Goal: Transaction & Acquisition: Purchase product/service

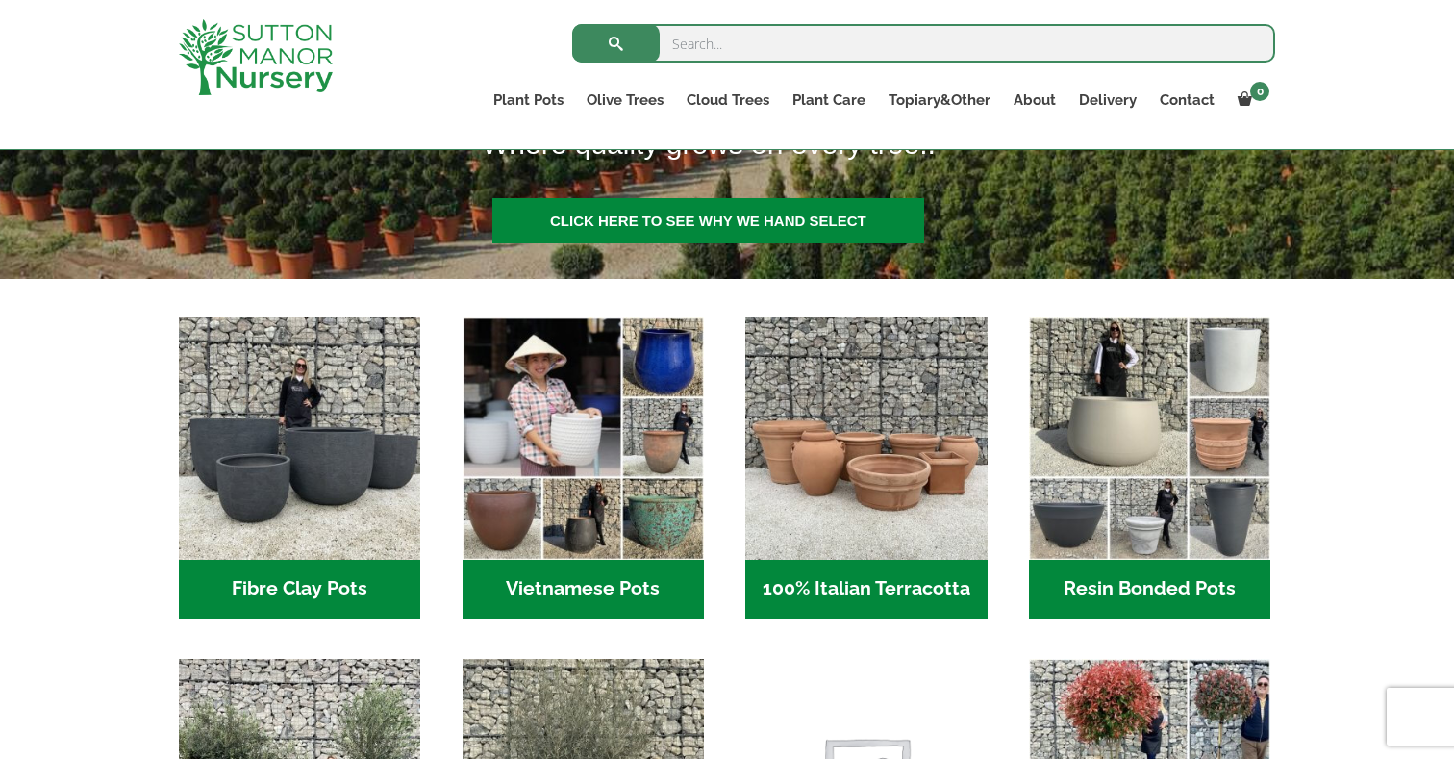
scroll to position [255, 0]
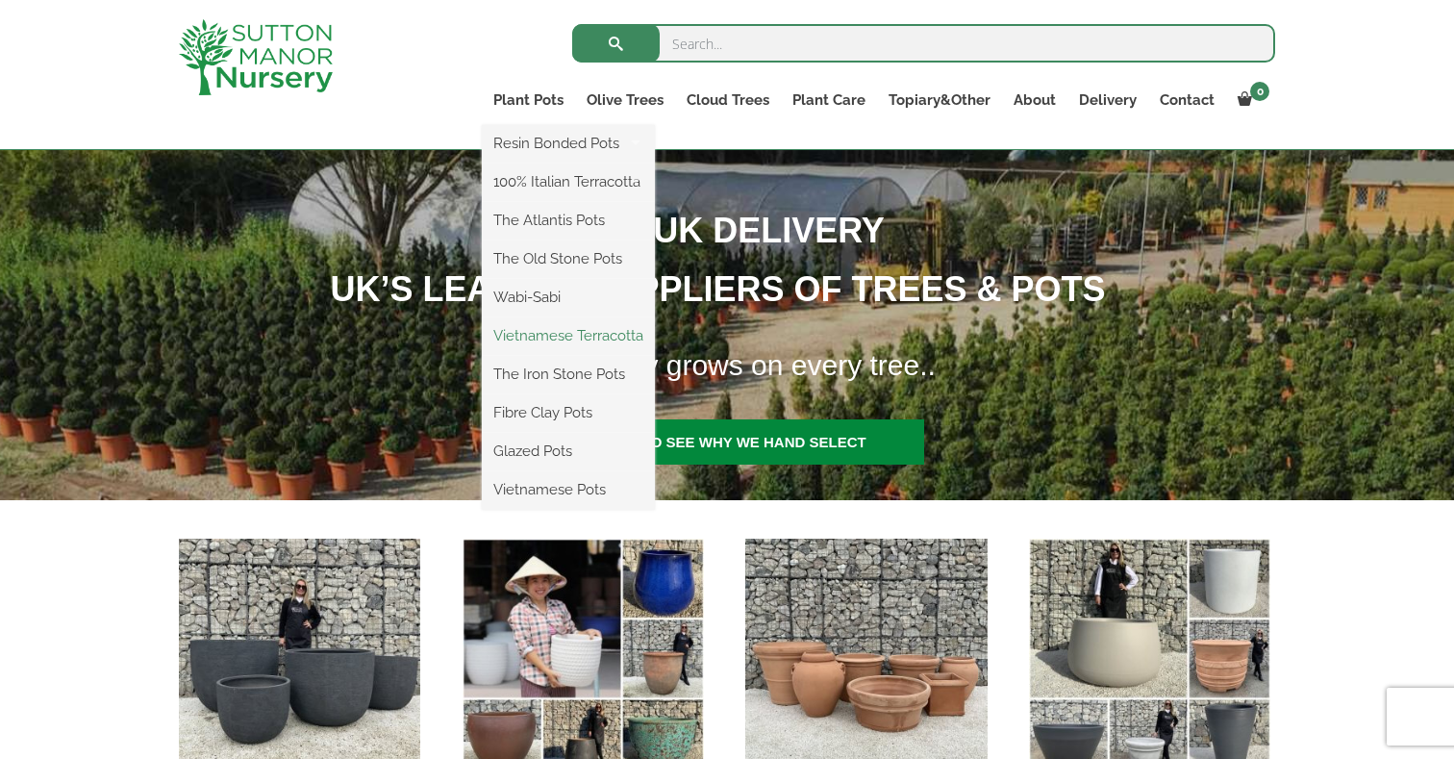
click at [575, 326] on link "Vietnamese Terracotta" at bounding box center [568, 335] width 173 height 29
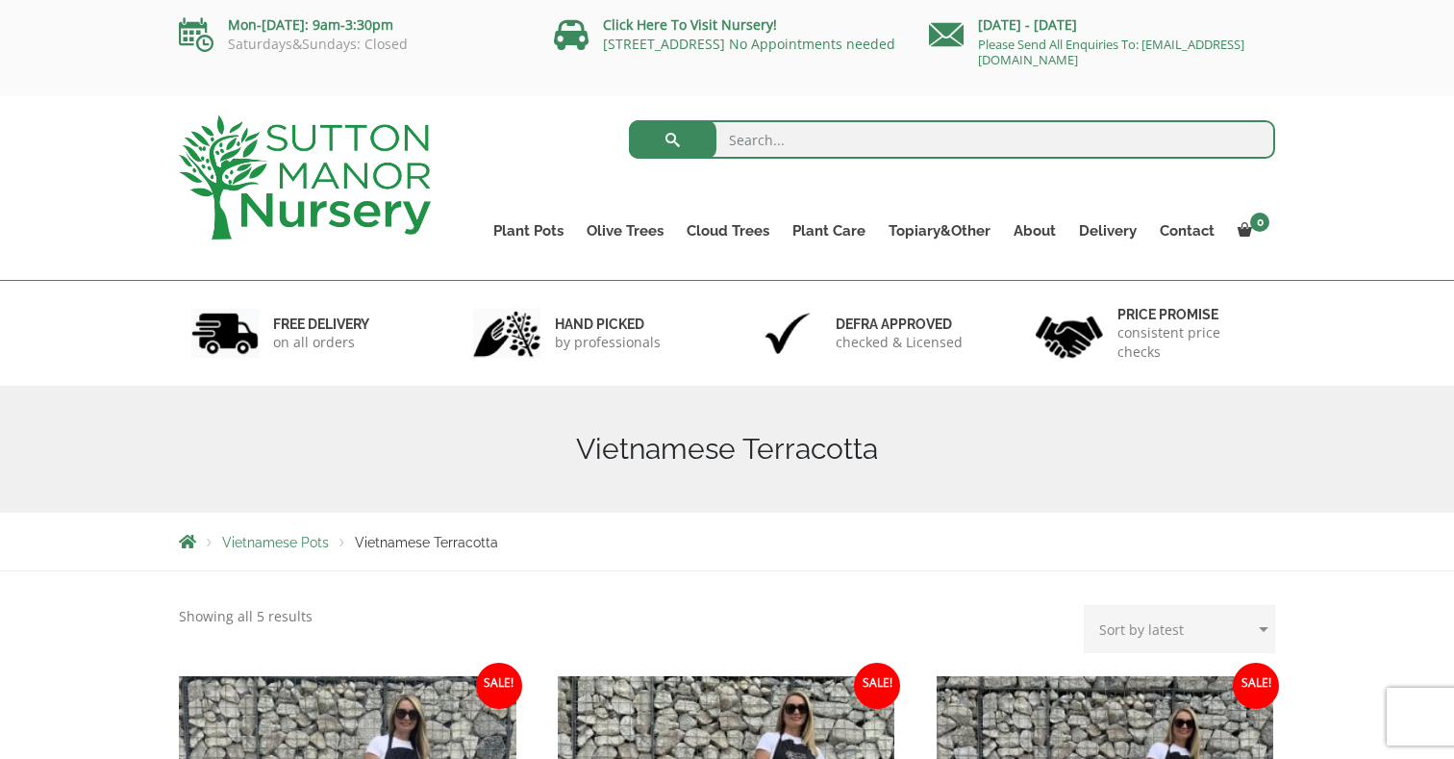
click at [756, 155] on input "search" at bounding box center [952, 139] width 647 height 38
type input "ha long bay"
click at [629, 120] on button "submit" at bounding box center [672, 139] width 87 height 38
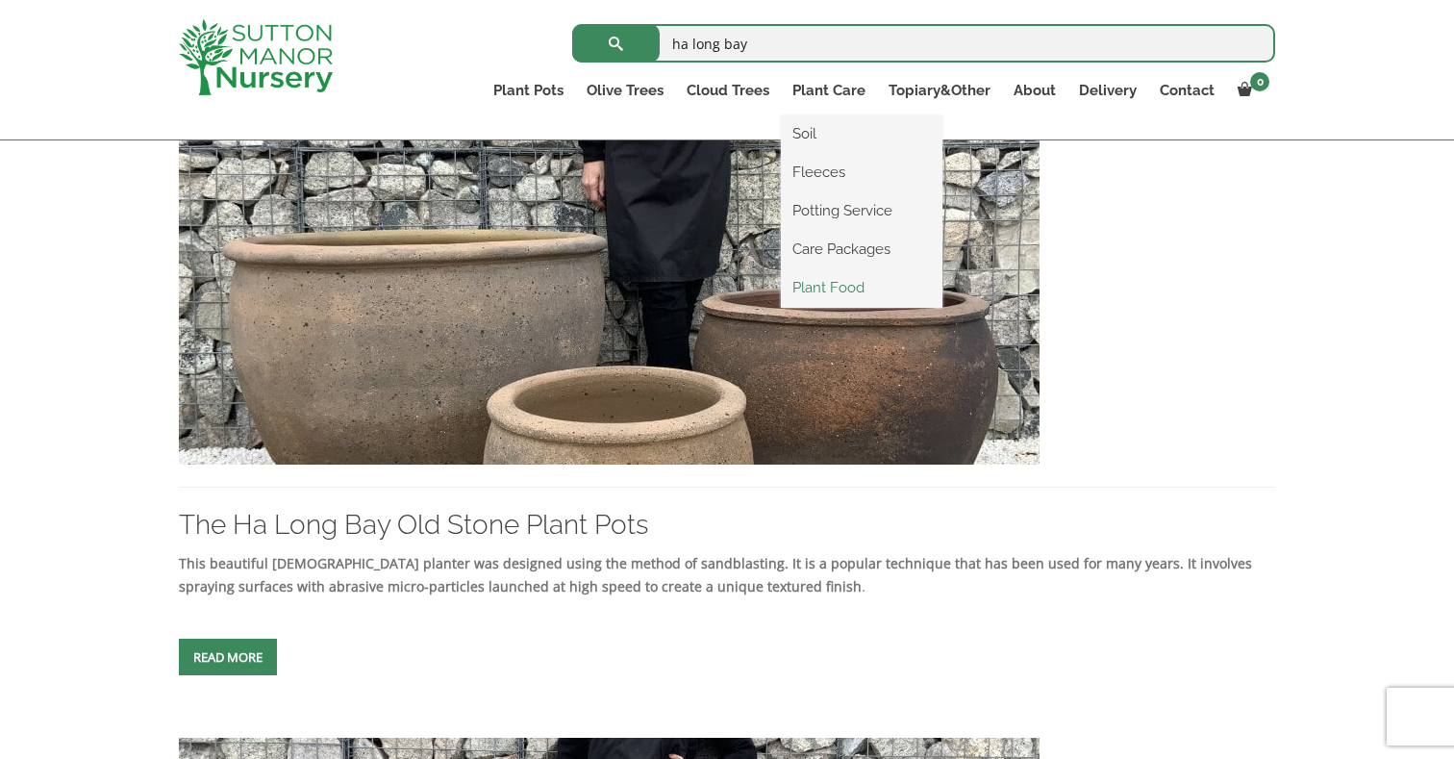
scroll to position [601, 0]
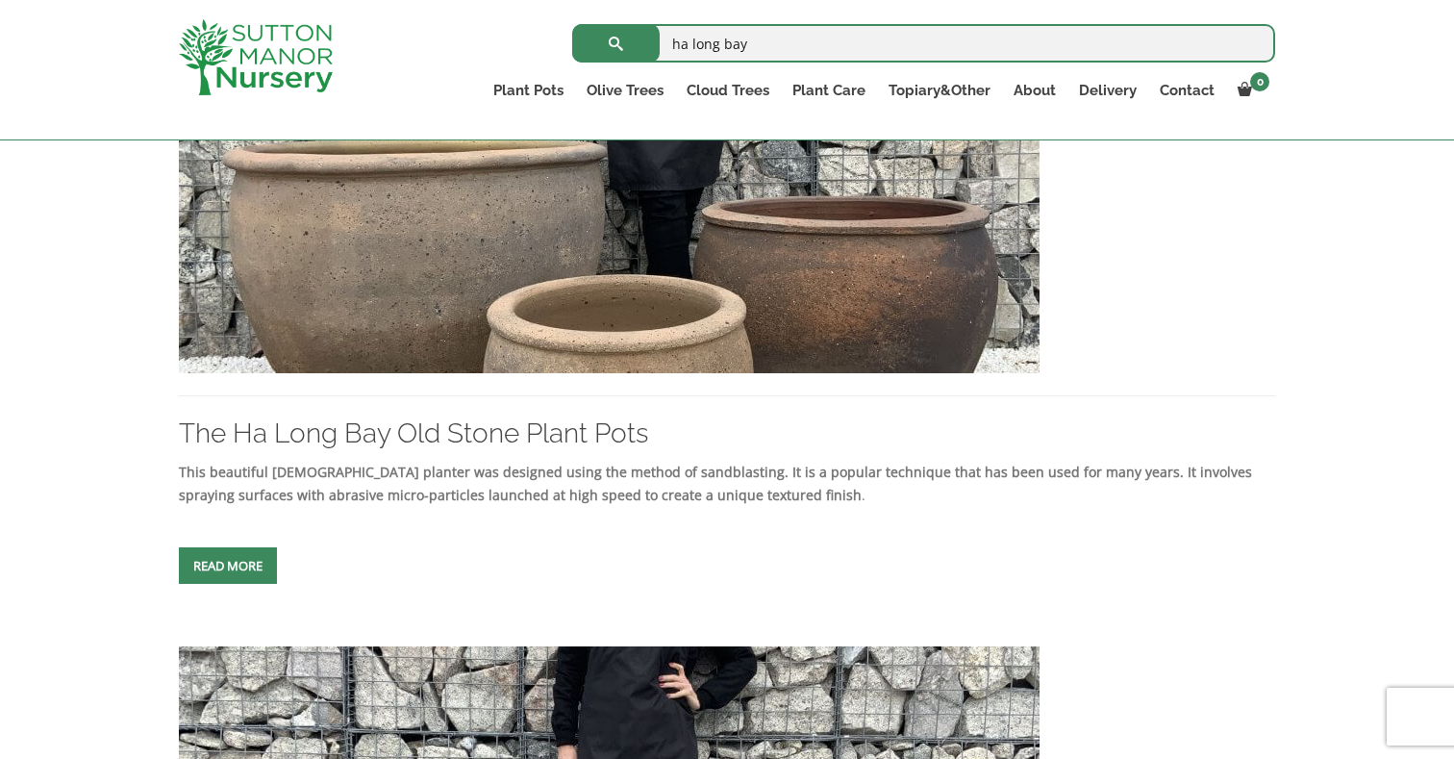
click at [541, 337] on img at bounding box center [609, 166] width 861 height 413
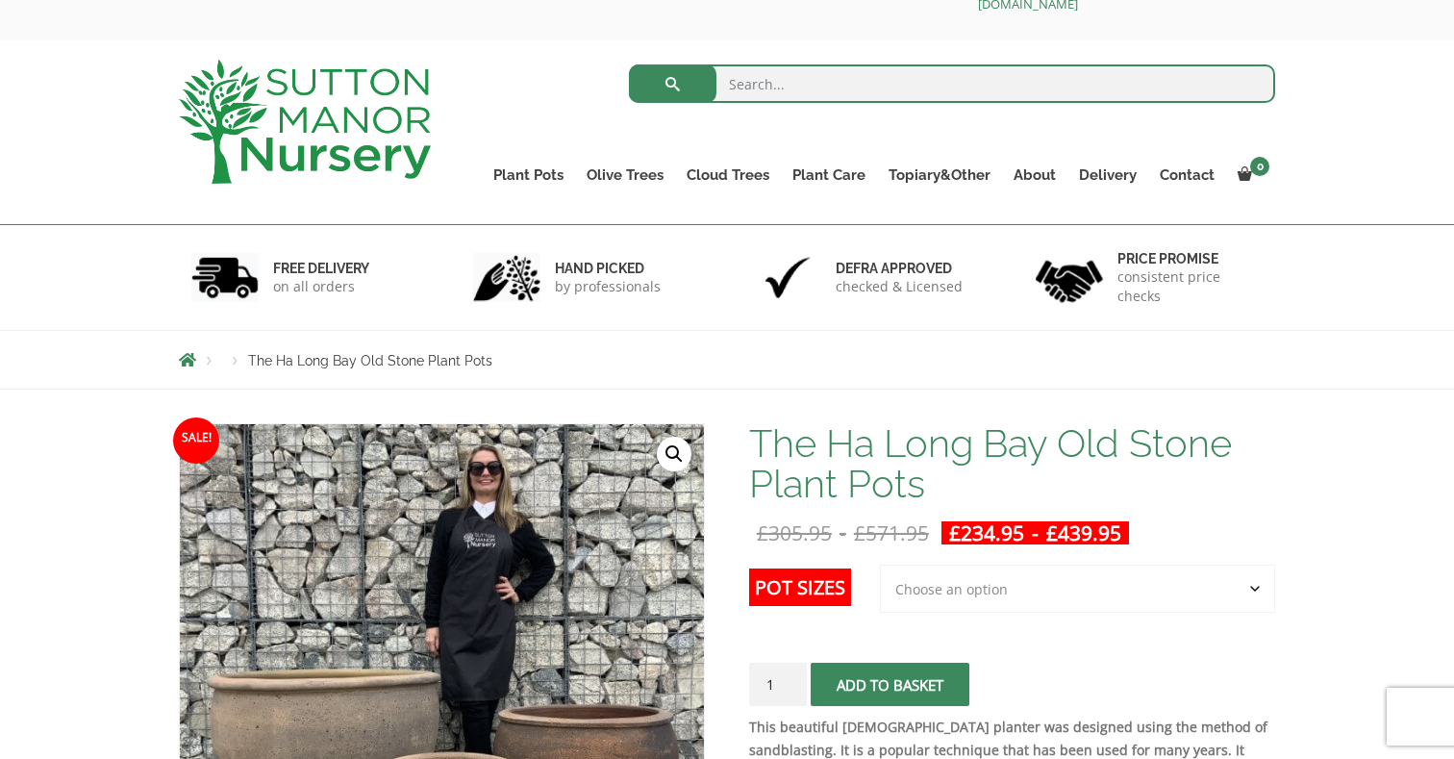
scroll to position [305, 0]
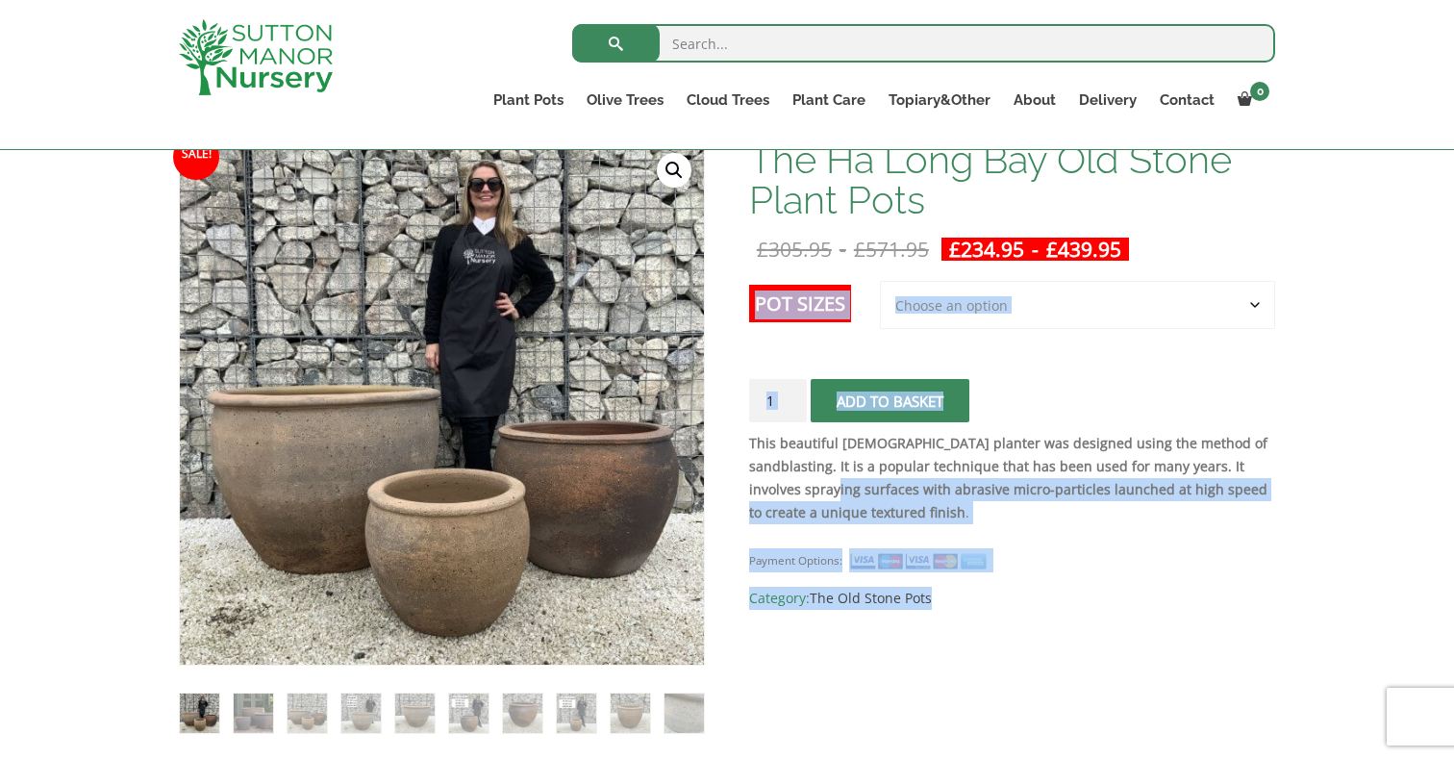
drag, startPoint x: 744, startPoint y: 437, endPoint x: 775, endPoint y: 487, distance: 57.9
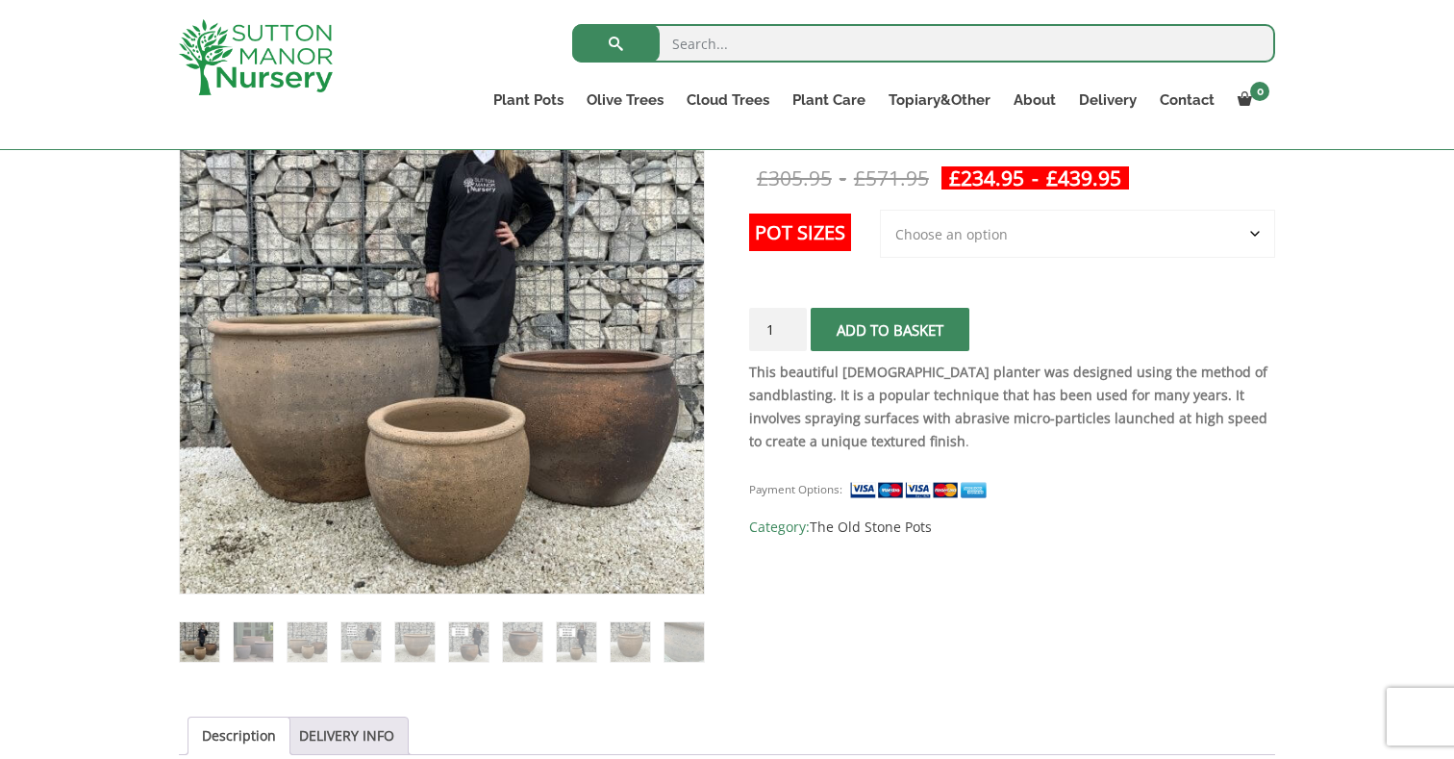
scroll to position [411, 0]
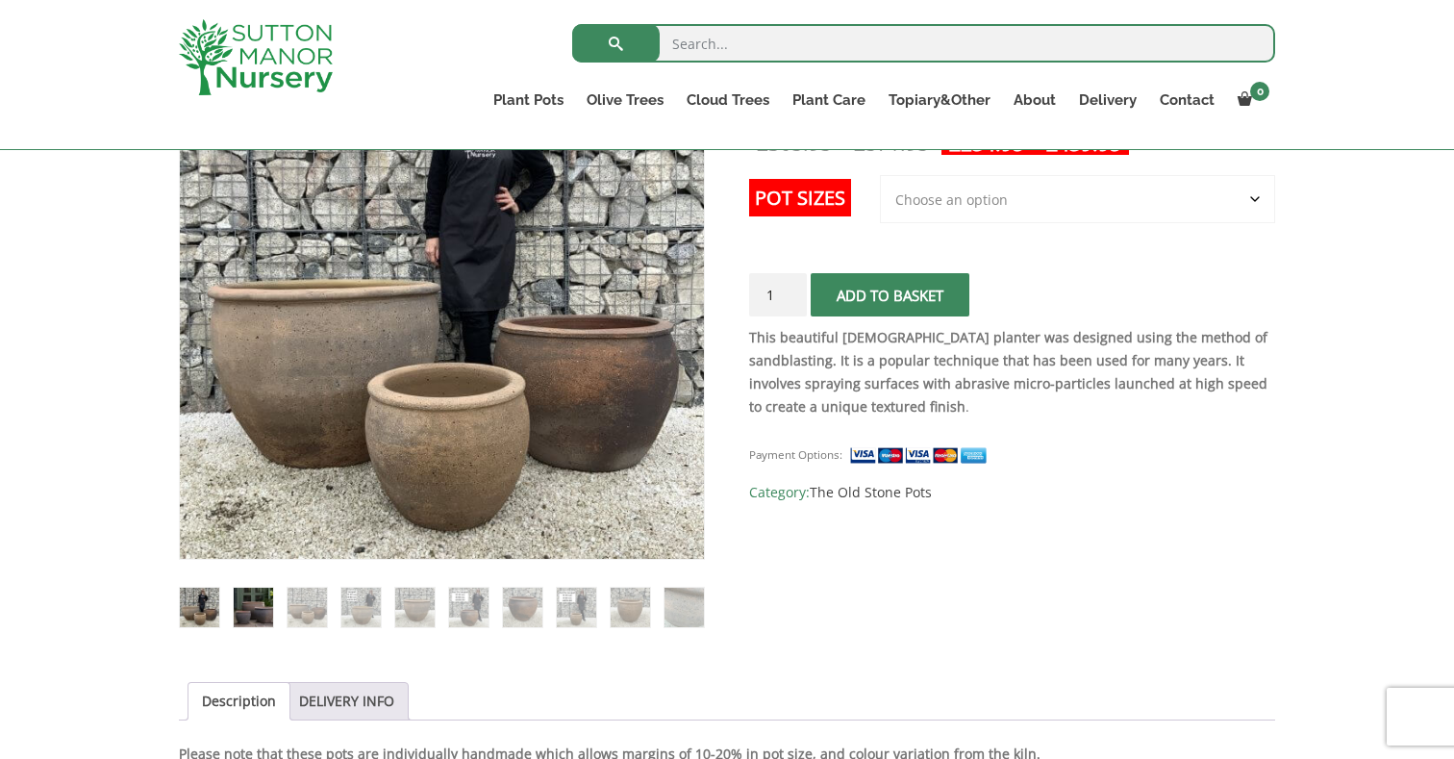
click at [246, 623] on img at bounding box center [253, 606] width 39 height 39
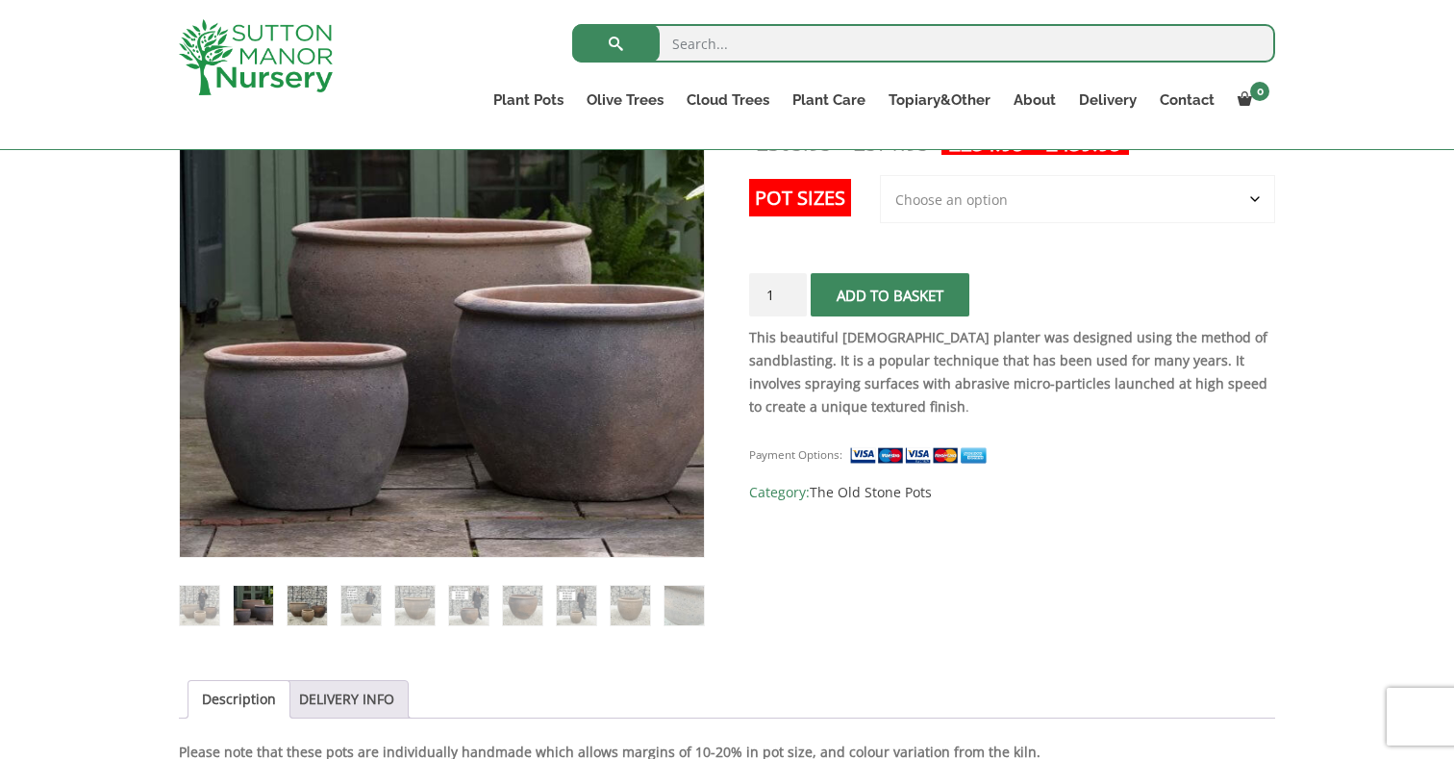
click at [324, 617] on img at bounding box center [306, 605] width 39 height 39
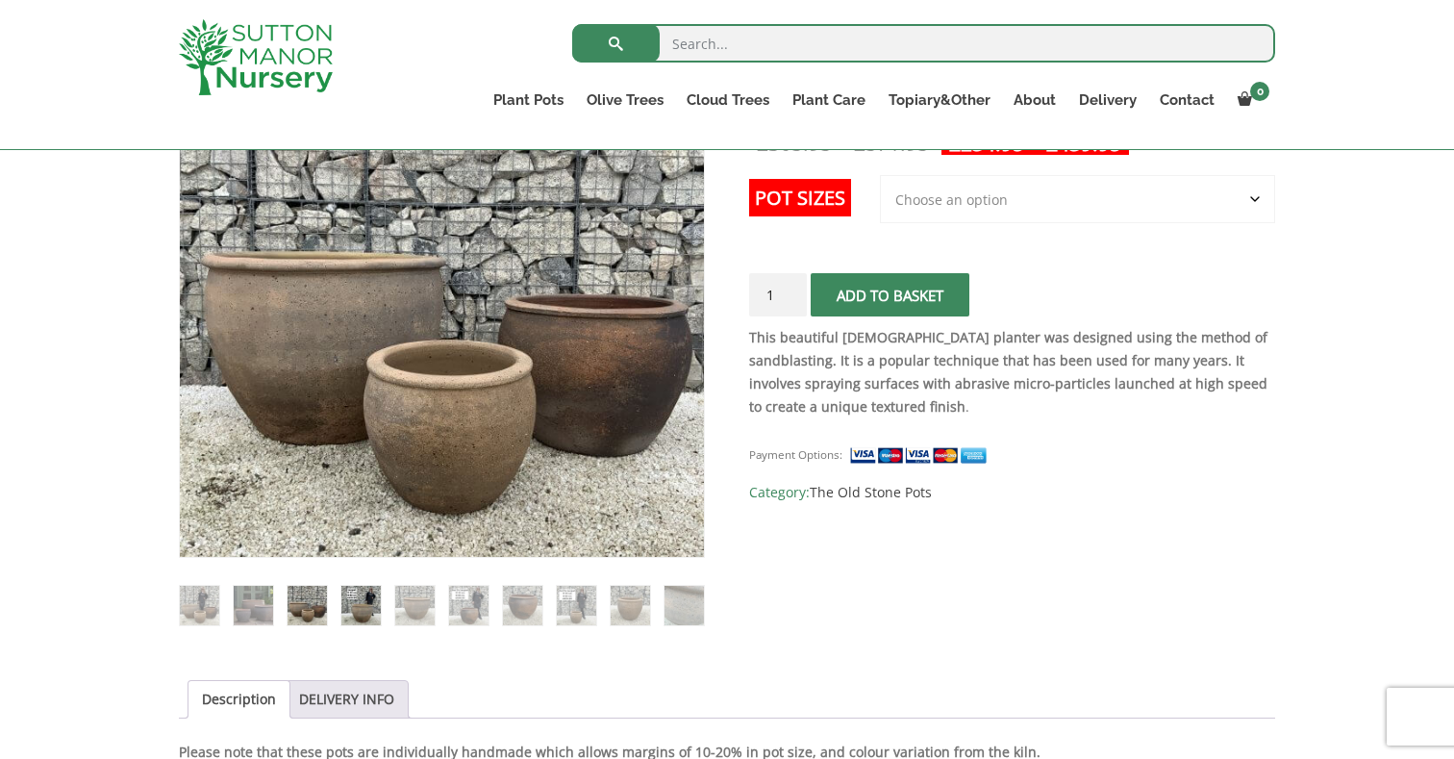
click at [374, 615] on img at bounding box center [360, 605] width 39 height 39
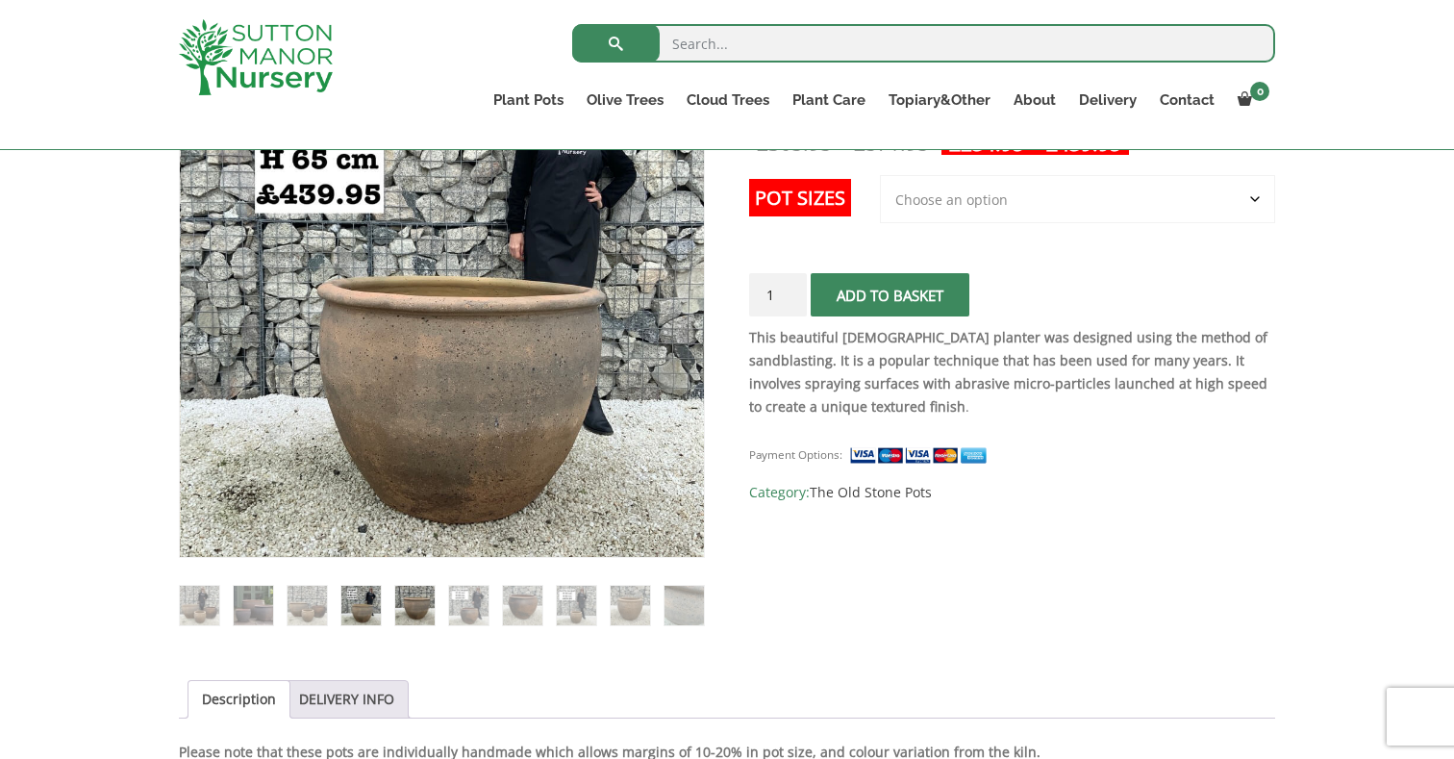
click at [414, 611] on img at bounding box center [414, 605] width 39 height 39
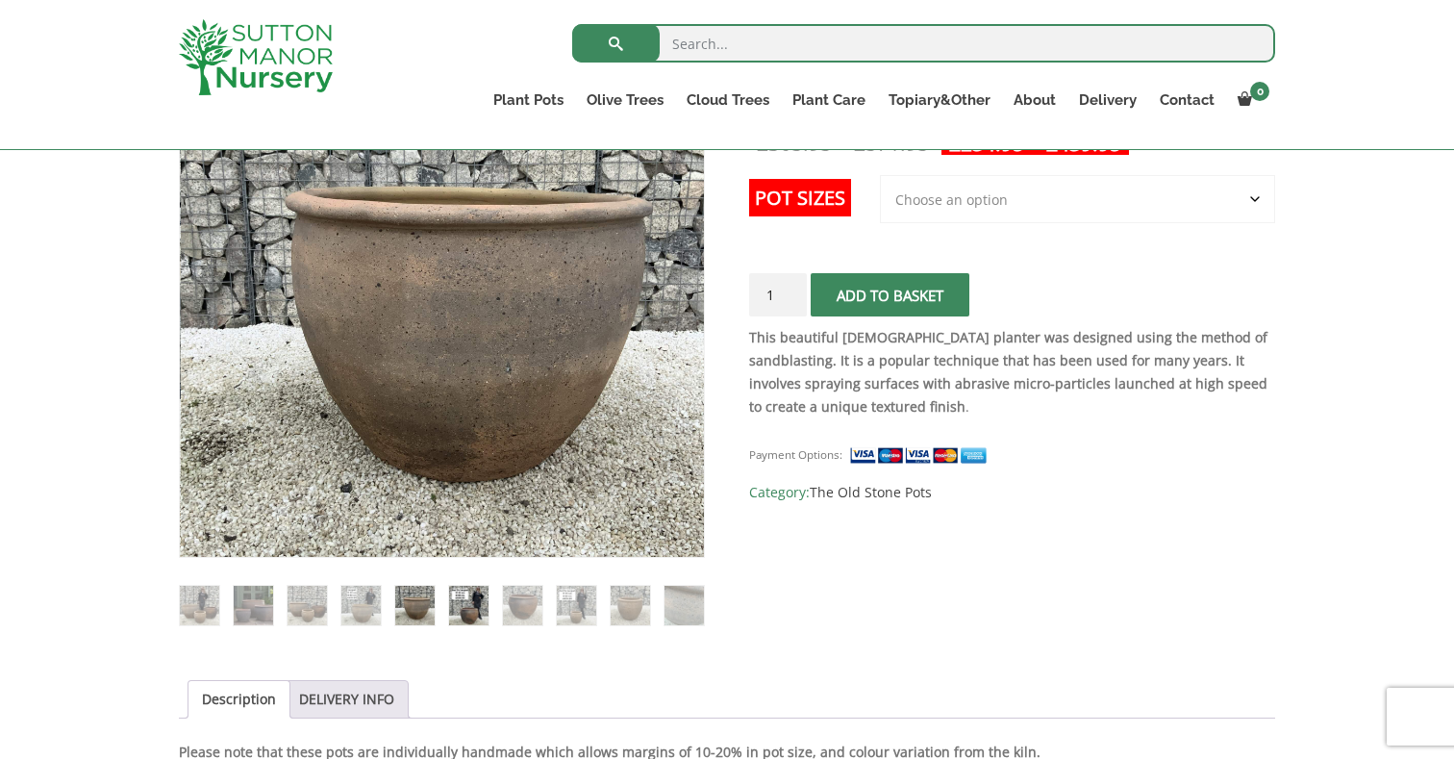
click at [461, 611] on img at bounding box center [468, 605] width 39 height 39
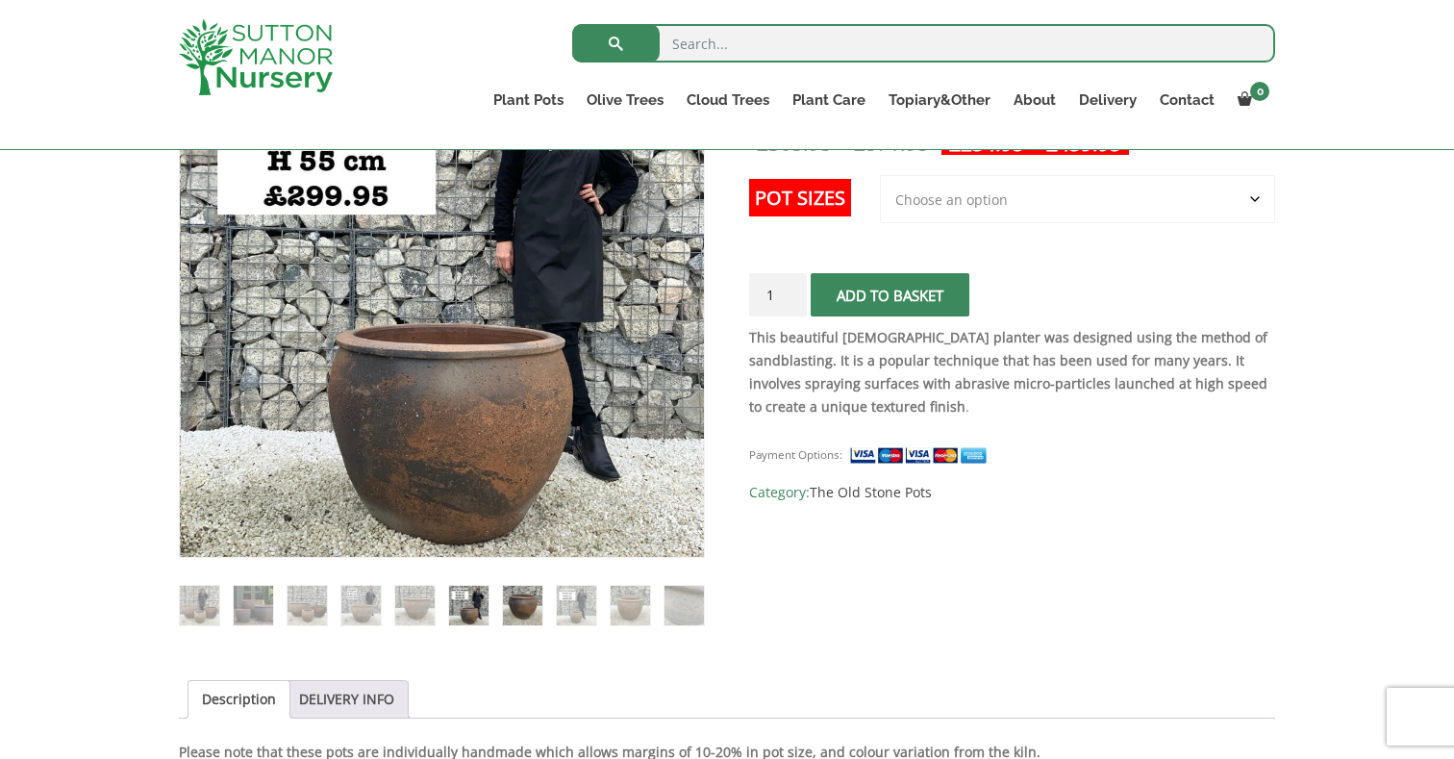
click at [510, 606] on img at bounding box center [522, 605] width 39 height 39
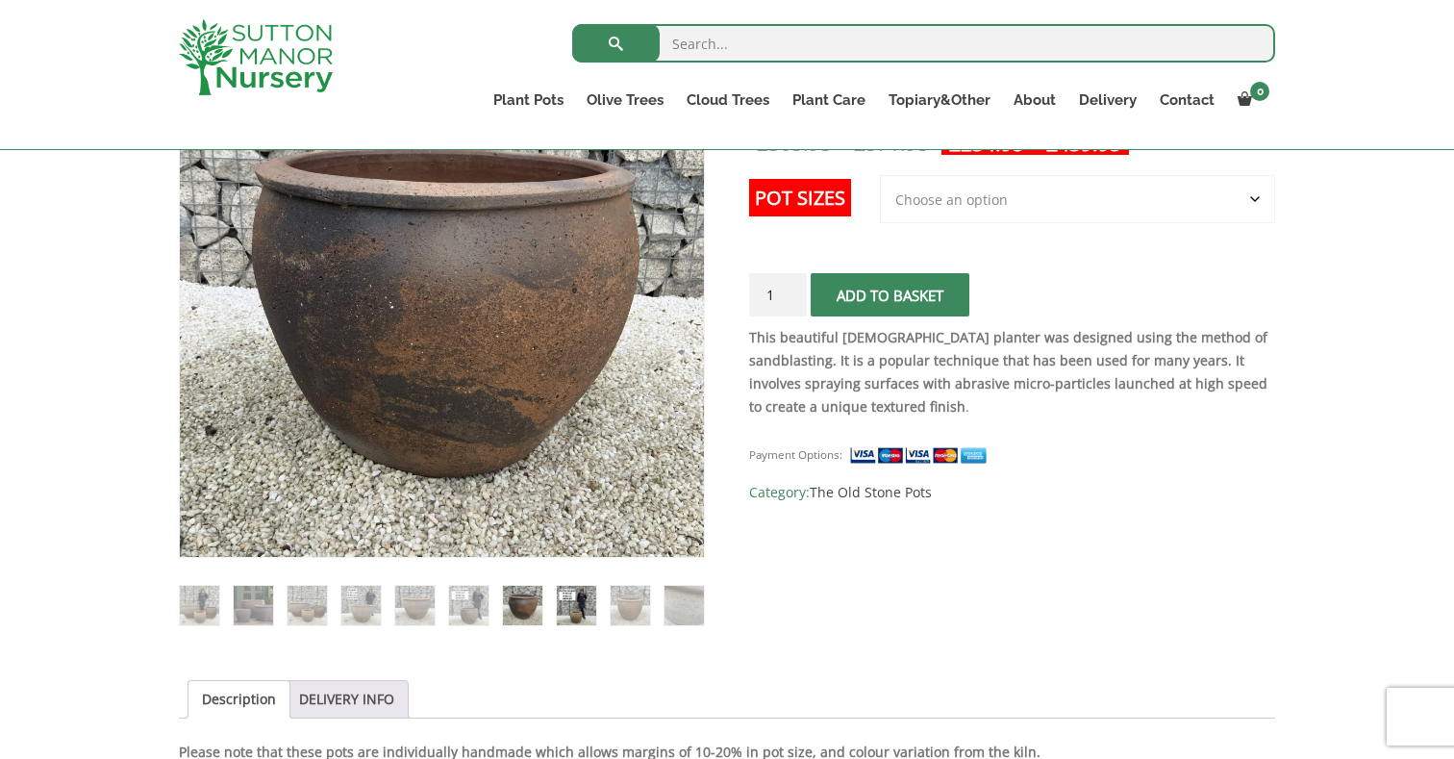
click at [565, 607] on img at bounding box center [576, 605] width 39 height 39
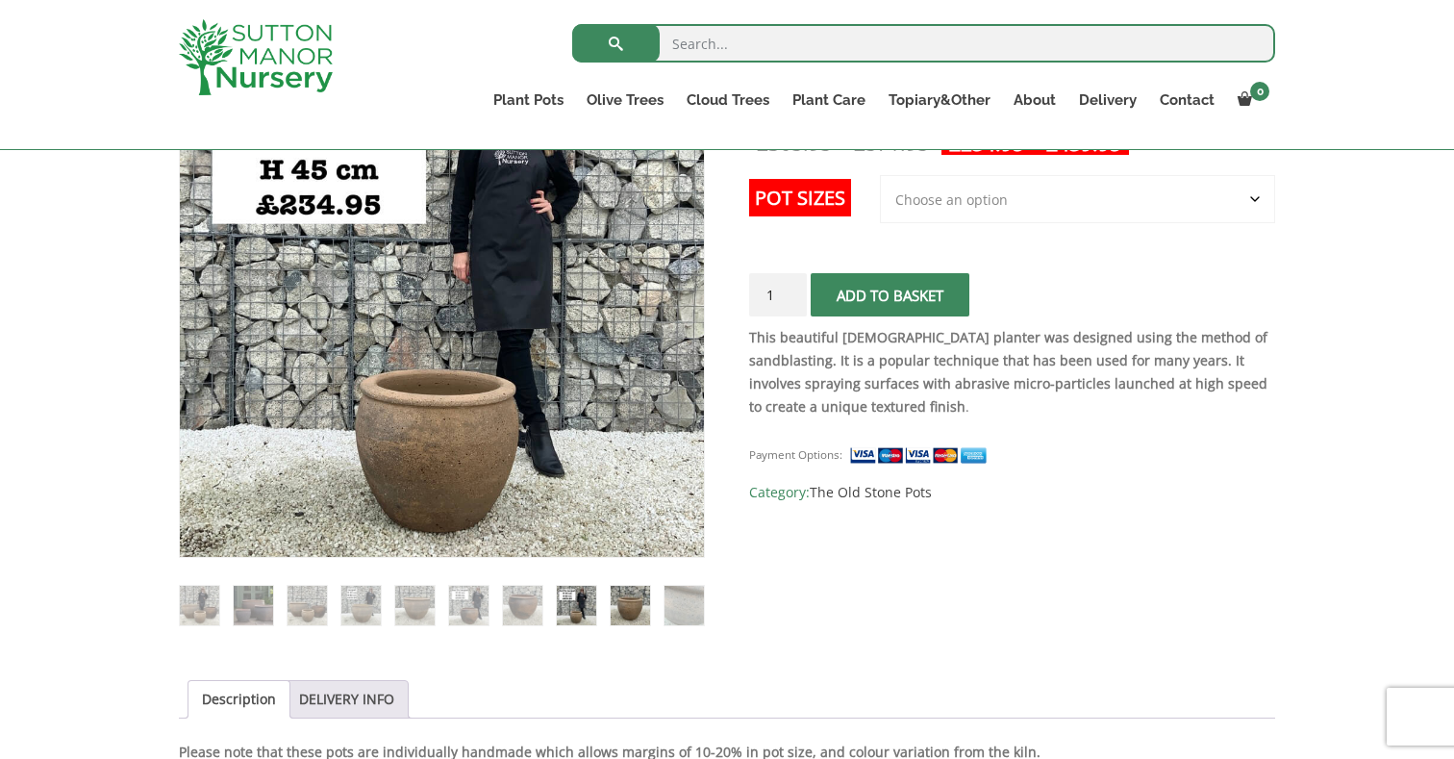
click at [636, 607] on img at bounding box center [630, 605] width 39 height 39
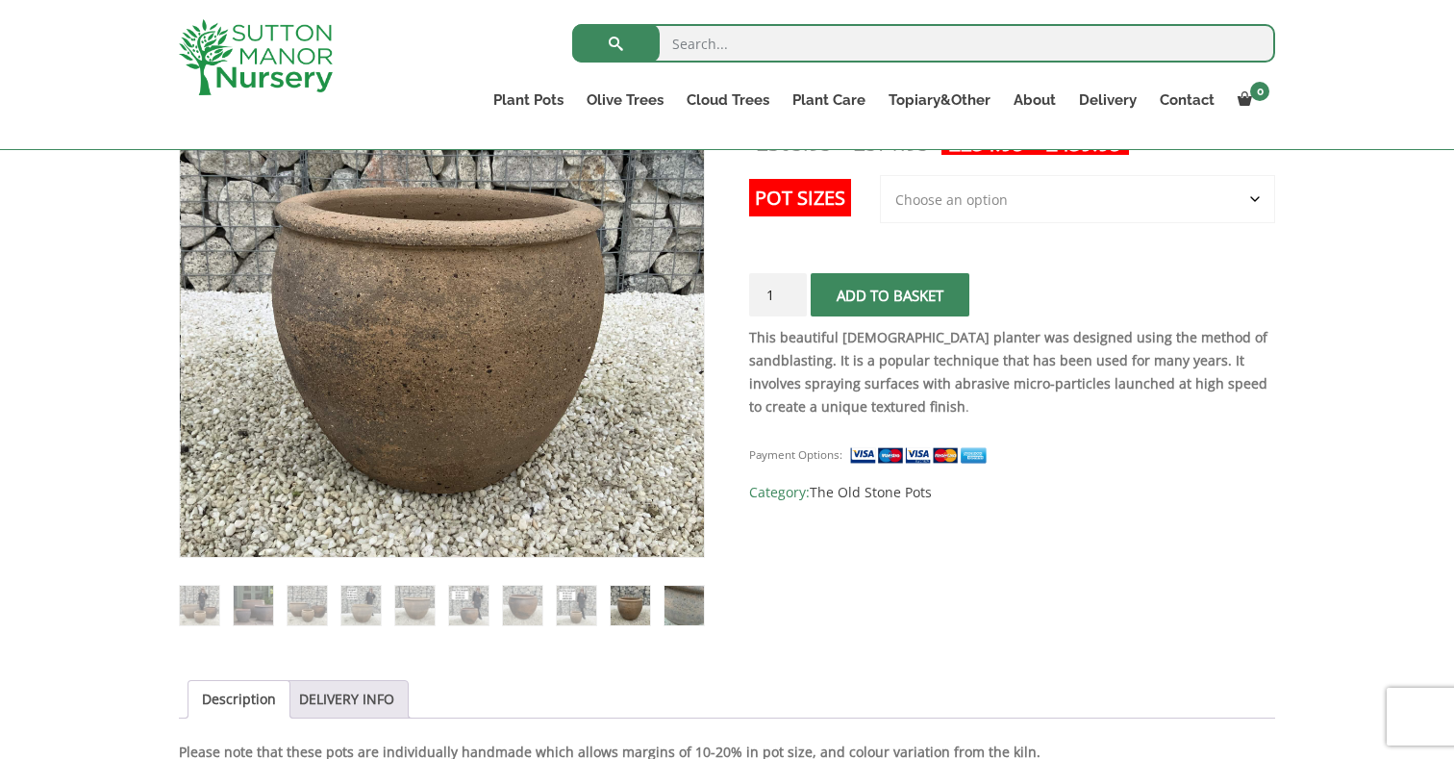
click at [668, 610] on img at bounding box center [683, 605] width 39 height 39
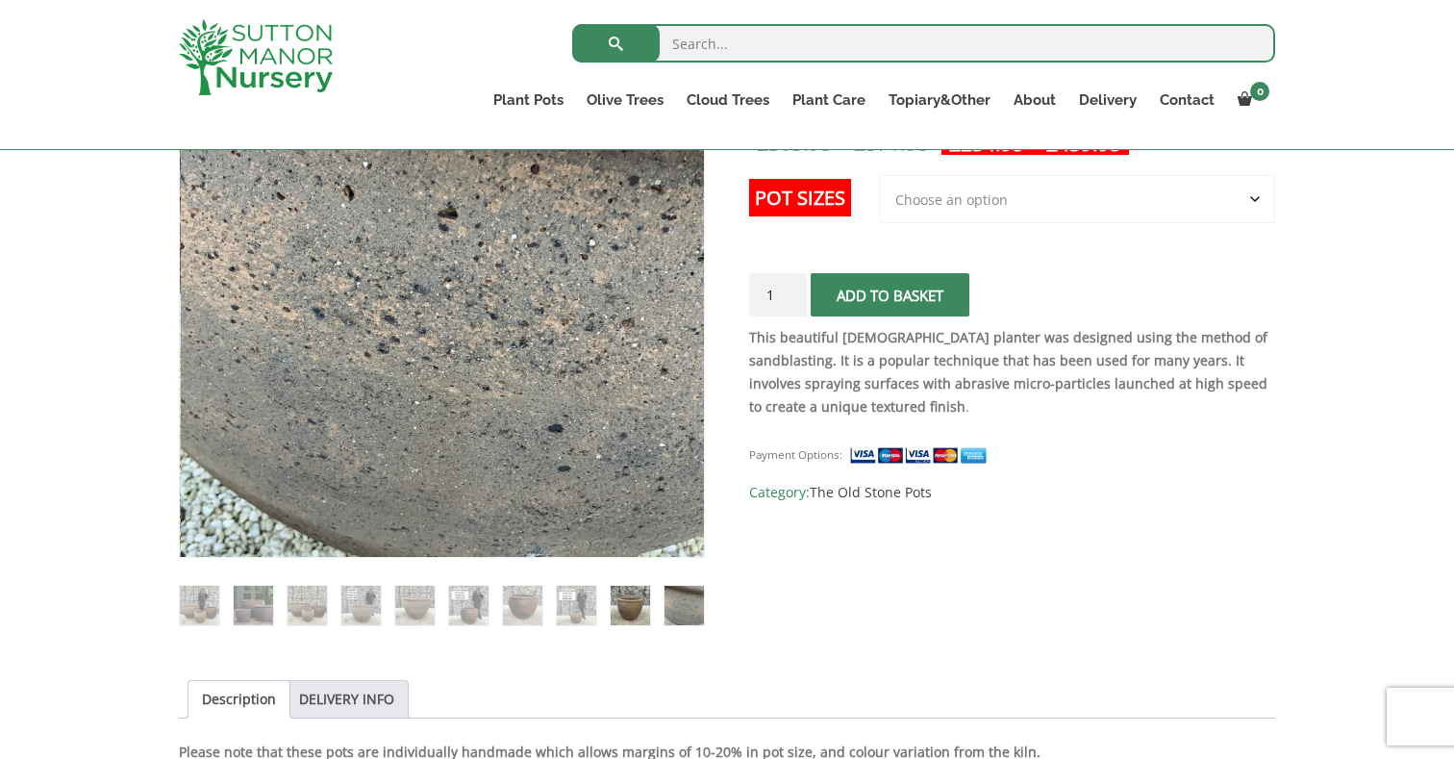
click at [645, 606] on img at bounding box center [630, 605] width 39 height 39
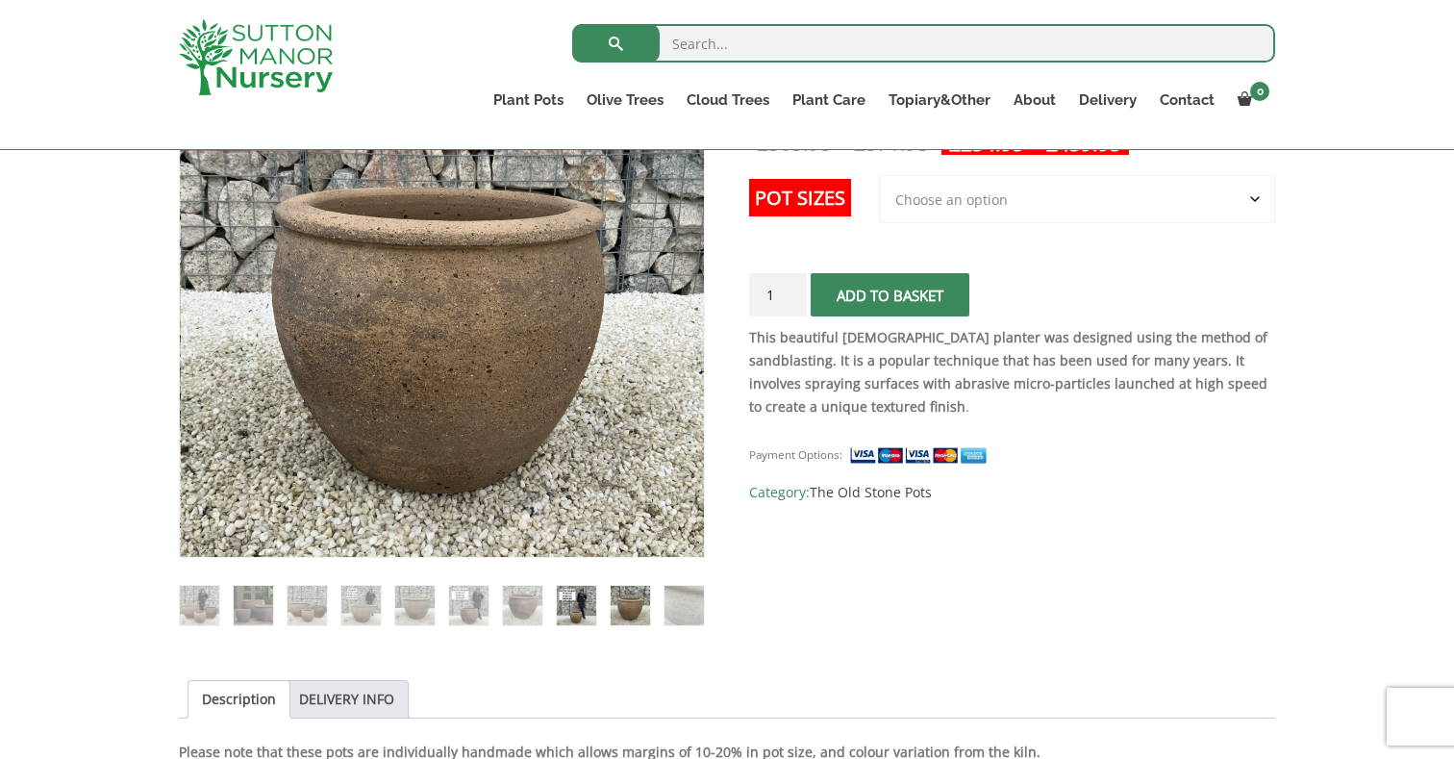
click at [569, 596] on img at bounding box center [576, 605] width 39 height 39
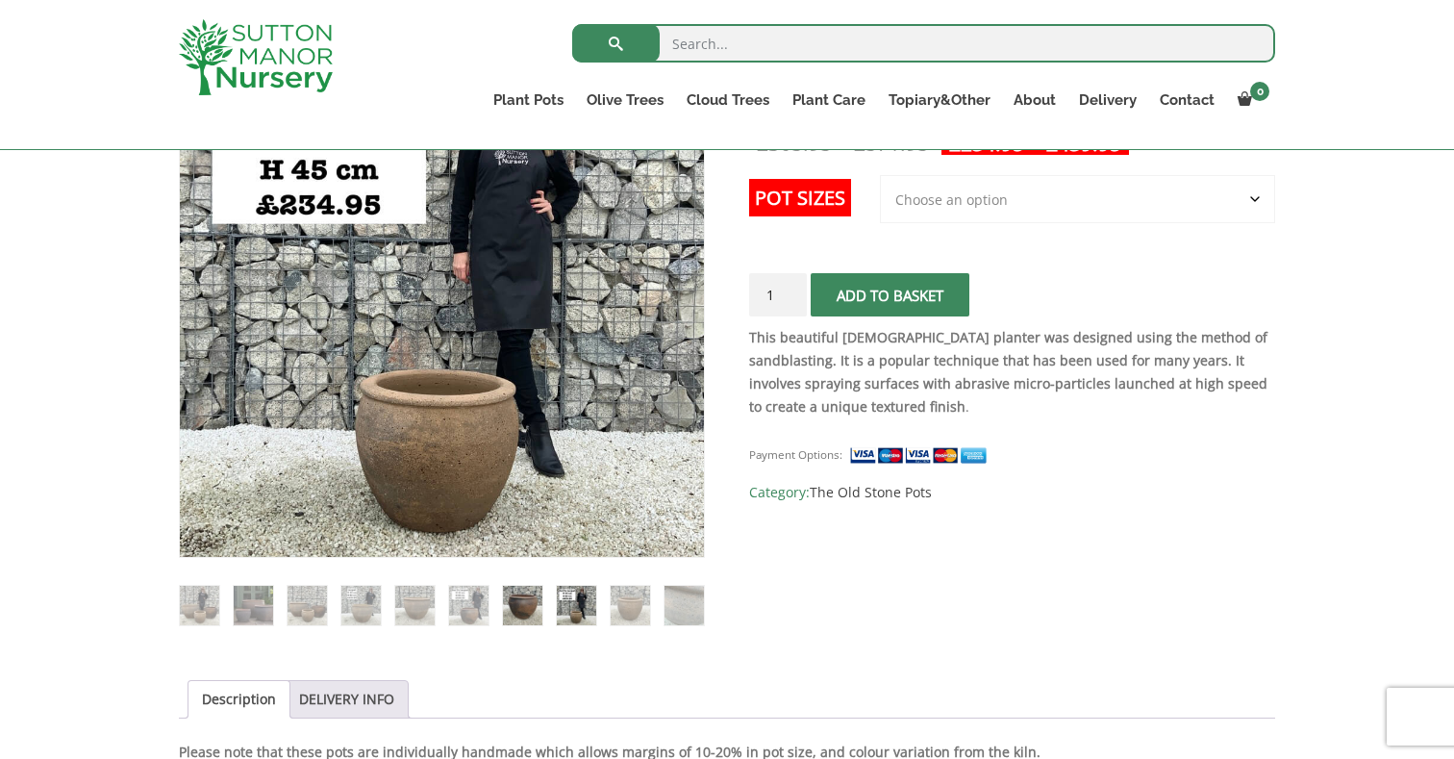
click at [515, 597] on img at bounding box center [522, 605] width 39 height 39
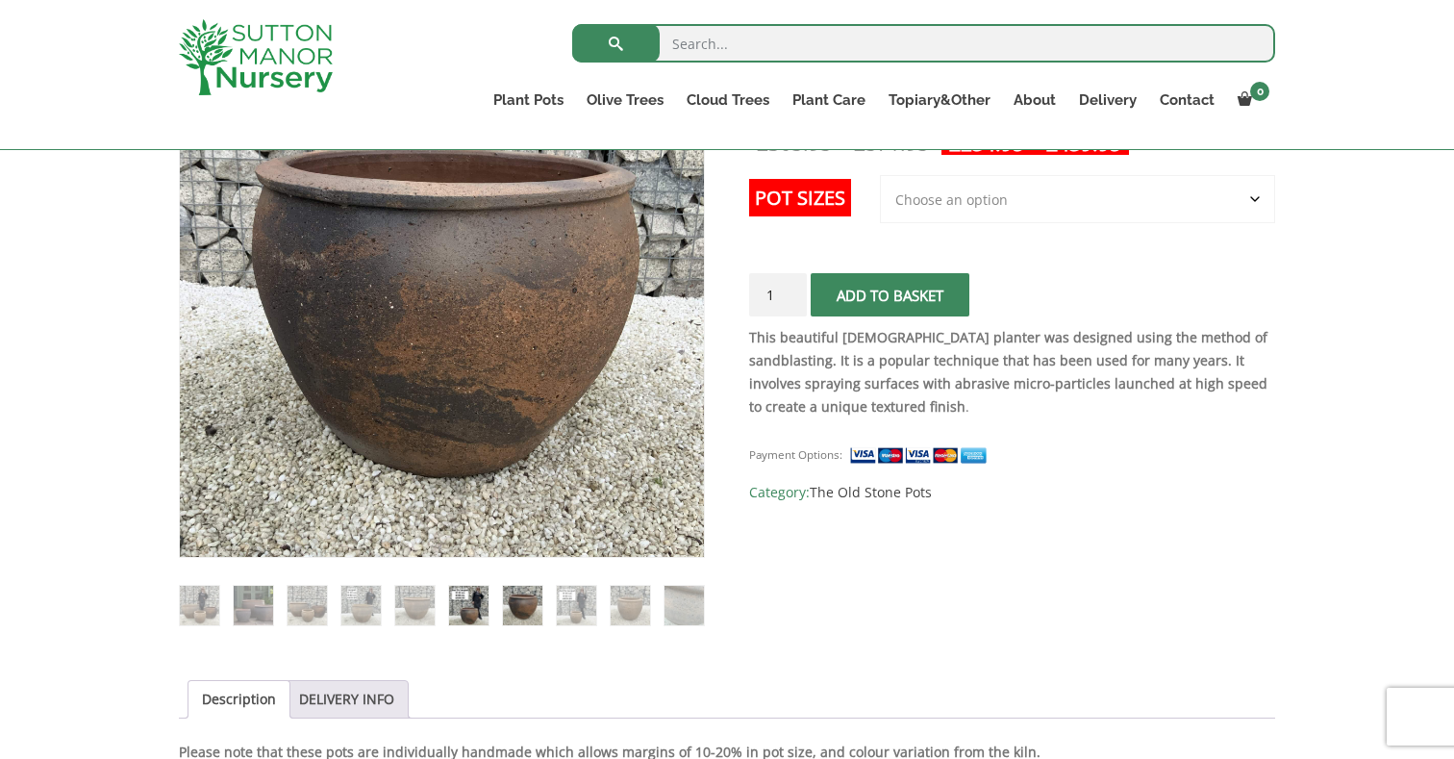
click at [450, 608] on img at bounding box center [468, 605] width 39 height 39
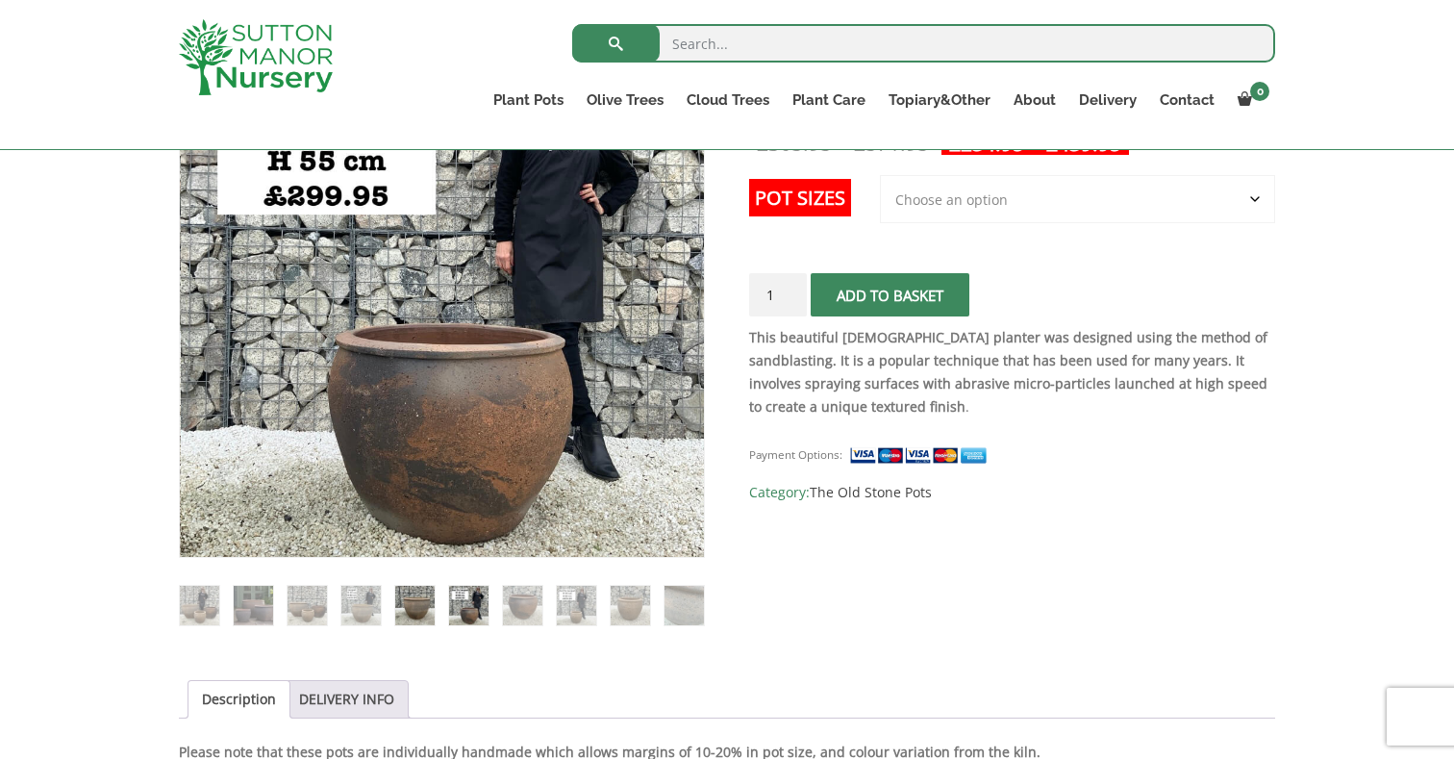
click at [409, 612] on img at bounding box center [414, 605] width 39 height 39
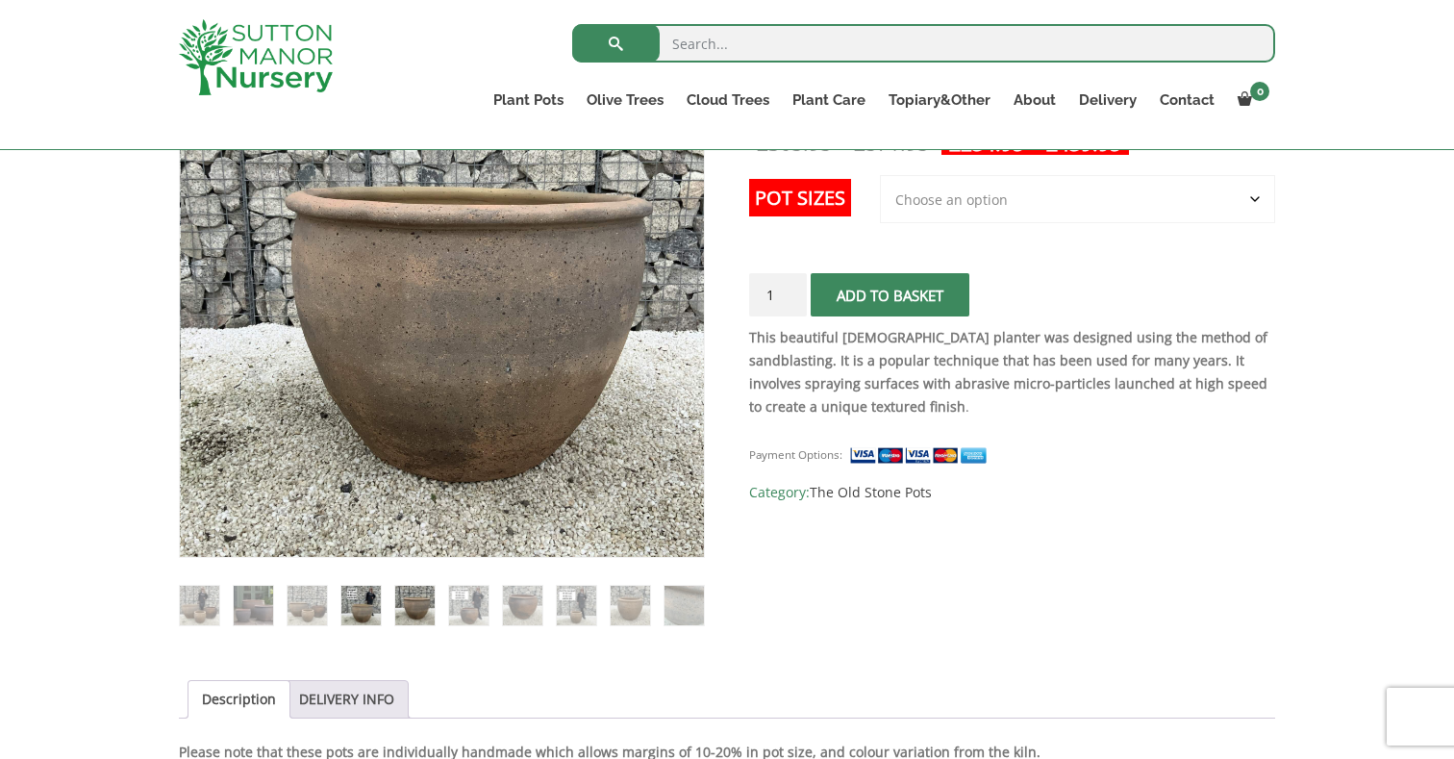
click at [364, 614] on img at bounding box center [360, 605] width 39 height 39
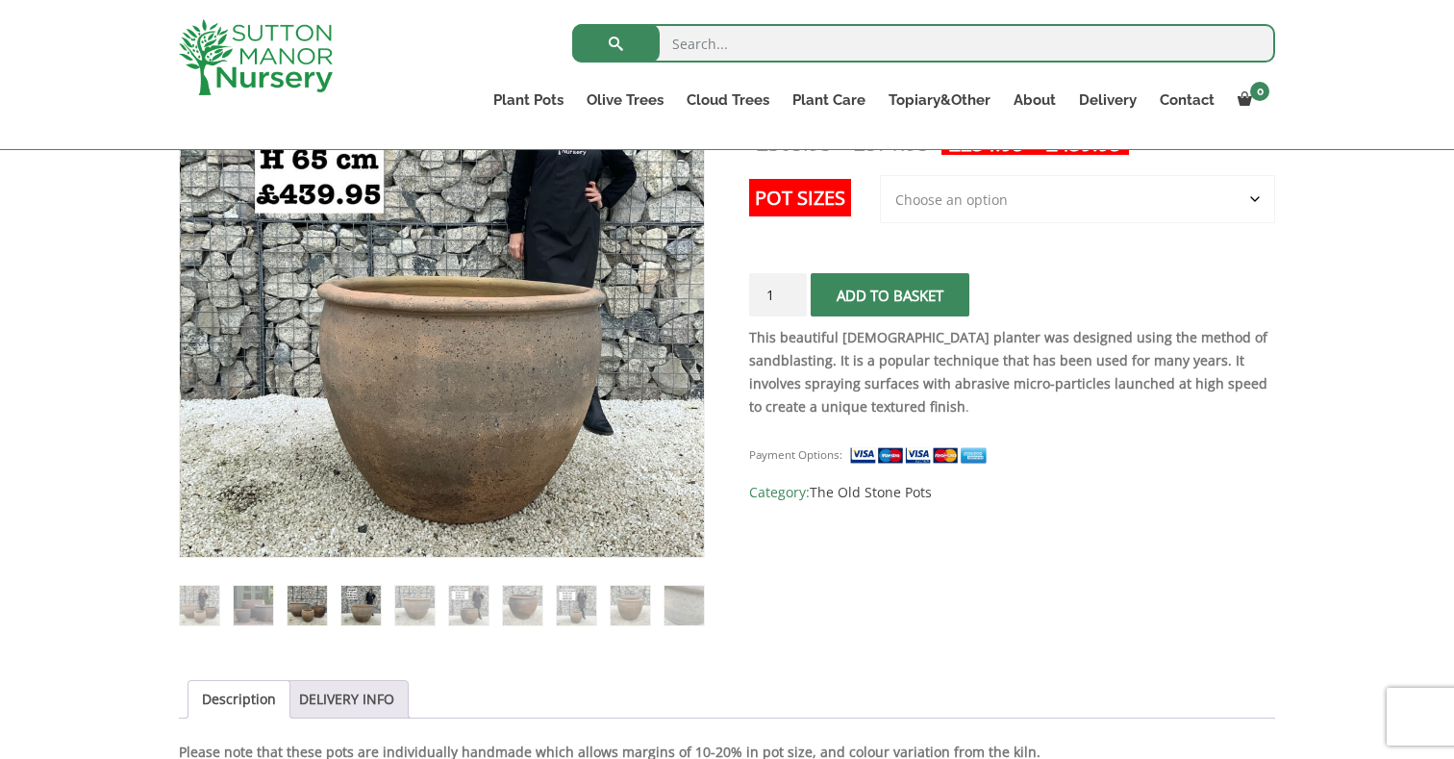
click at [304, 605] on img at bounding box center [306, 605] width 39 height 39
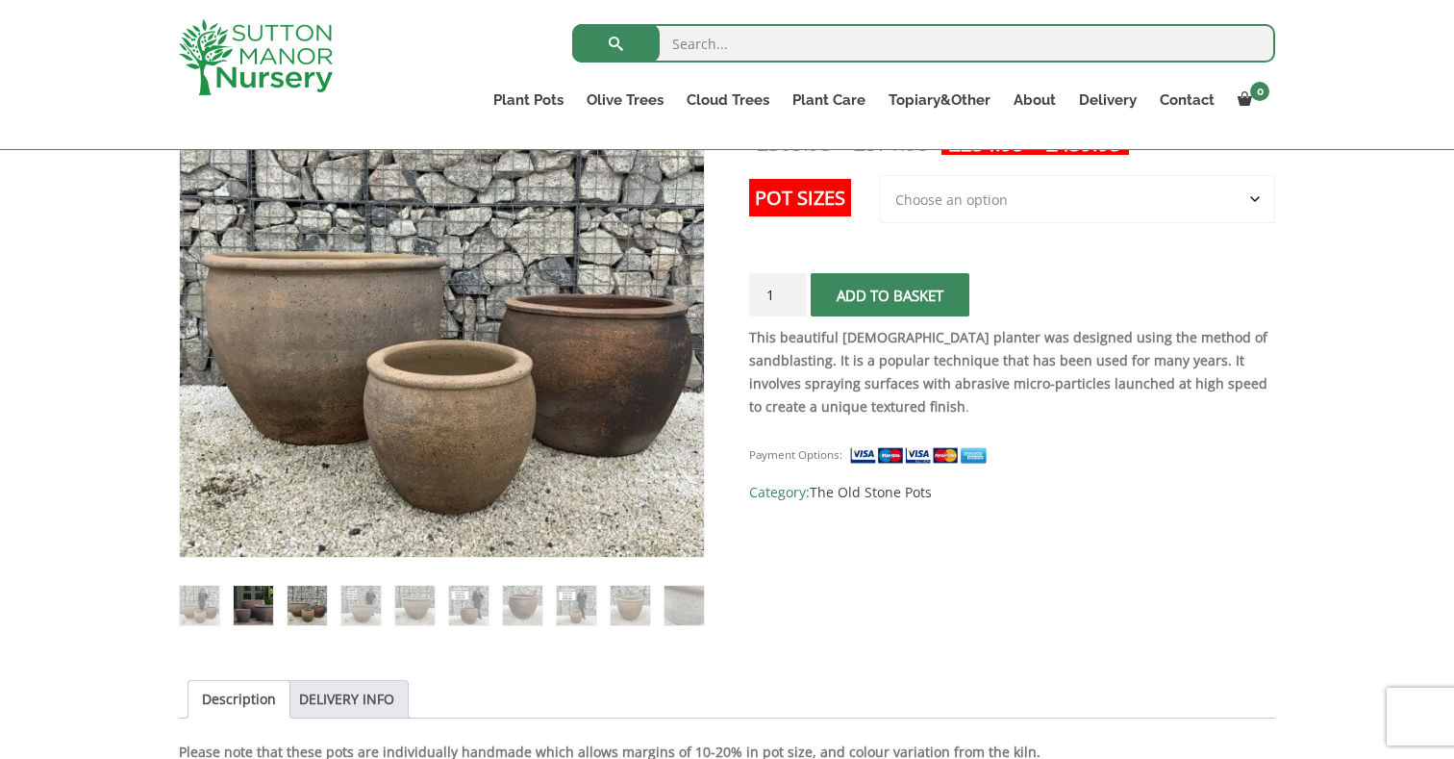
click at [240, 613] on img at bounding box center [253, 605] width 39 height 39
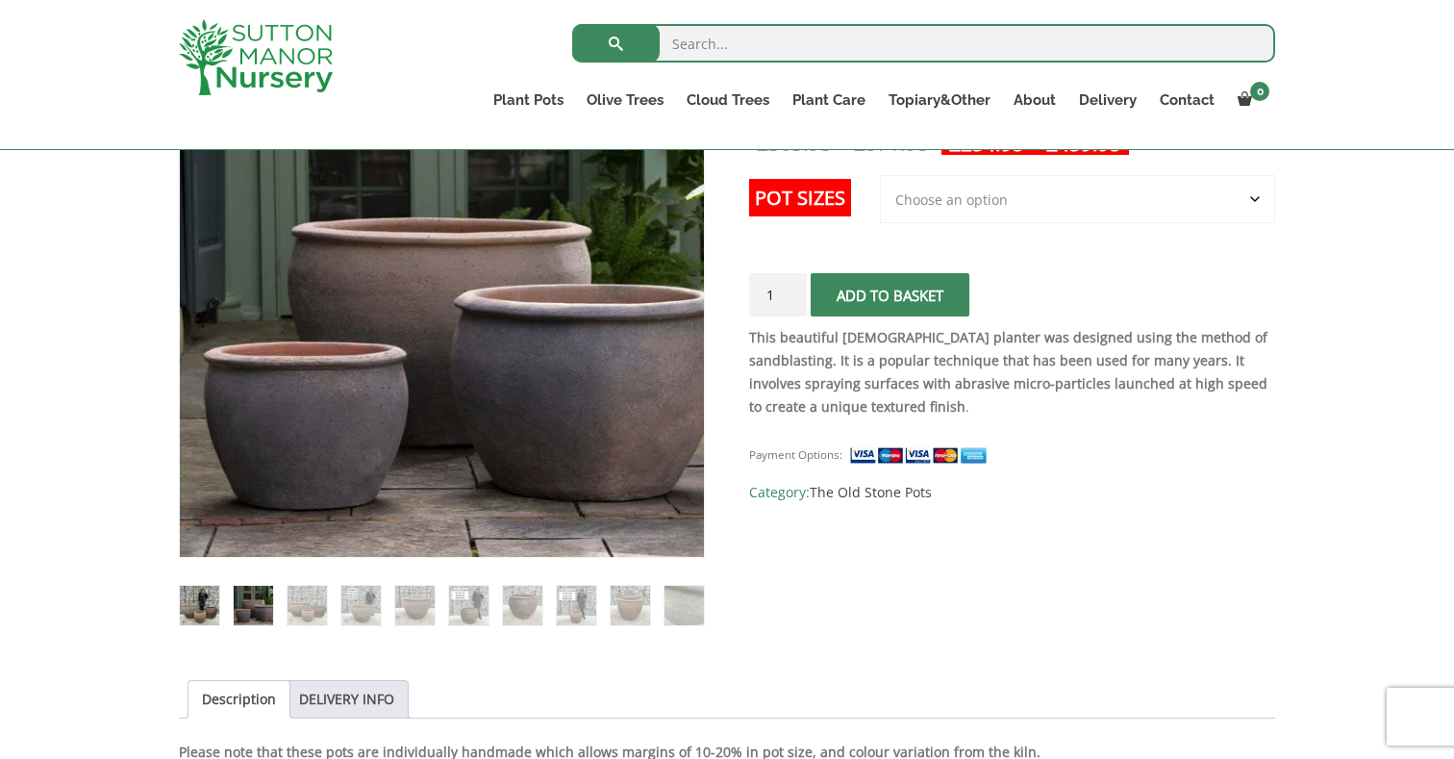
click at [204, 611] on img at bounding box center [199, 605] width 39 height 39
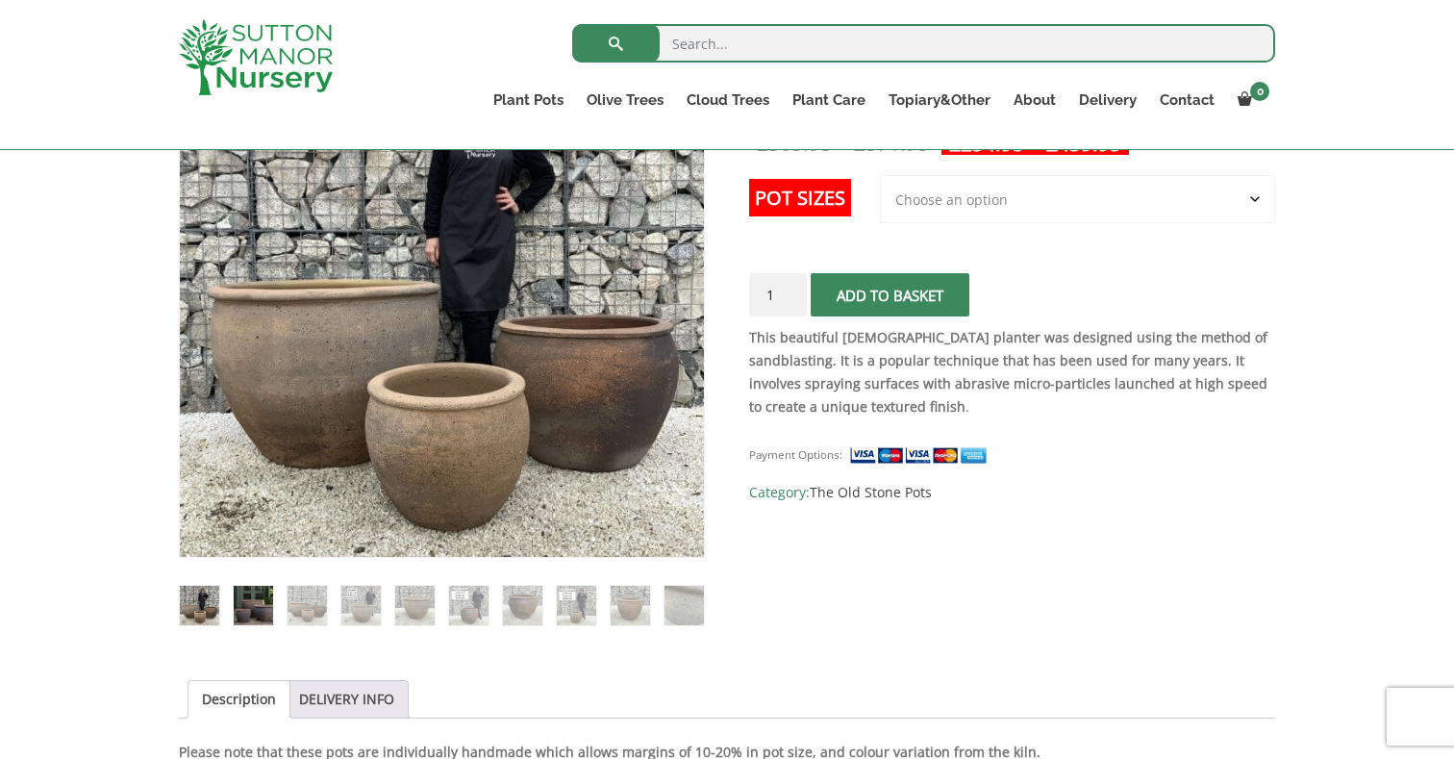
click at [246, 616] on img at bounding box center [253, 605] width 39 height 39
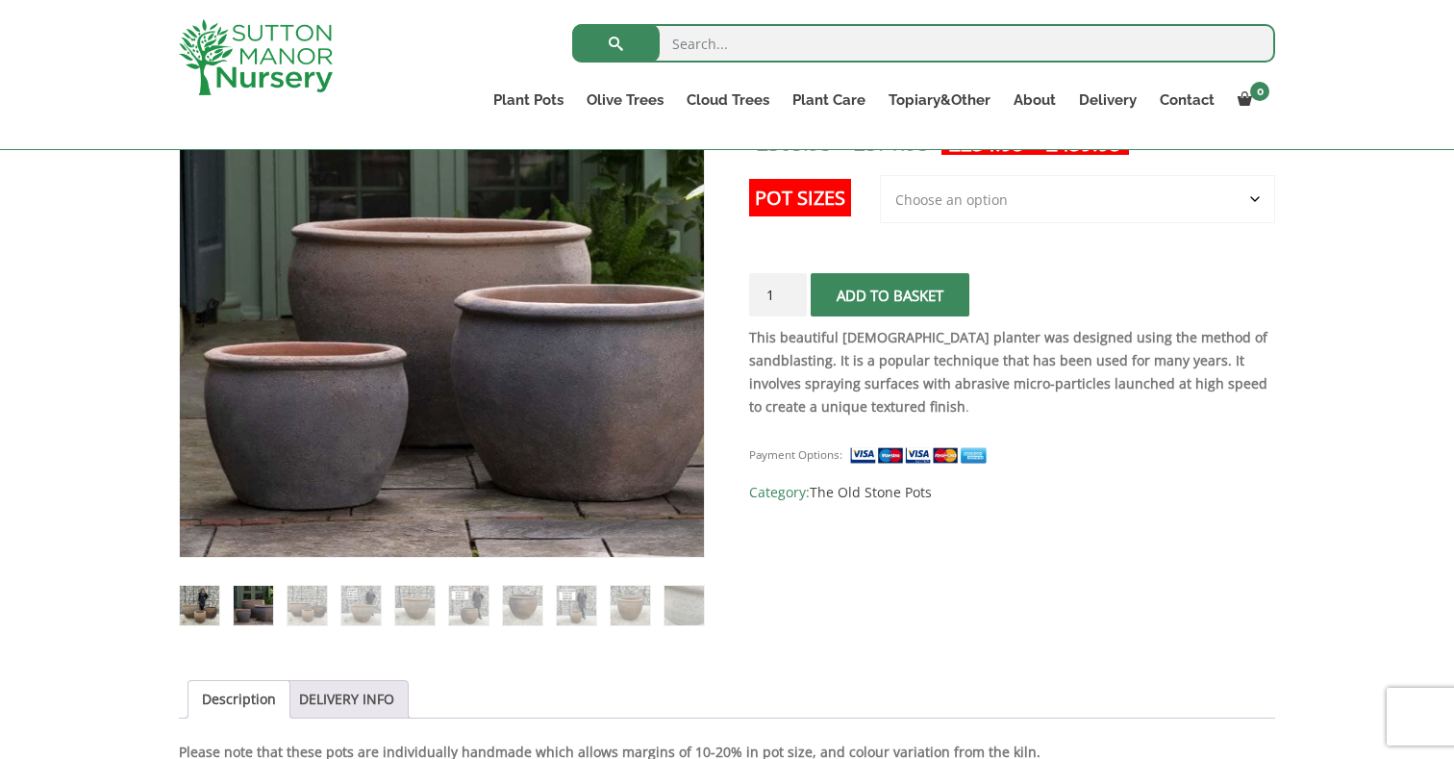
click at [212, 610] on img at bounding box center [199, 605] width 39 height 39
